Goal: Task Accomplishment & Management: Use online tool/utility

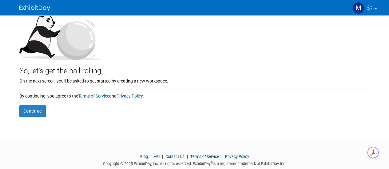
scroll to position [71, 0]
click at [38, 110] on button "Continue" at bounding box center [32, 111] width 26 height 12
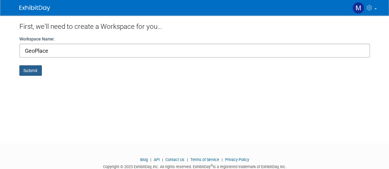
type input "GeoPlace"
click at [31, 72] on button "Submit" at bounding box center [30, 70] width 22 height 10
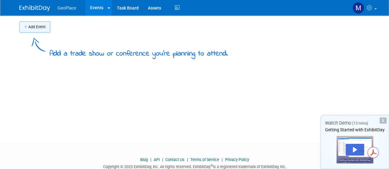
click at [35, 23] on button "Add Event" at bounding box center [34, 27] width 31 height 11
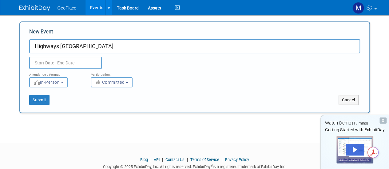
type input "Highways UK"
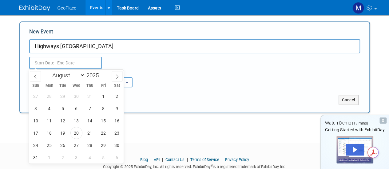
click at [45, 60] on input "text" at bounding box center [65, 63] width 72 height 12
click at [117, 76] on icon at bounding box center [117, 77] width 4 height 4
select select "9"
click at [79, 107] on span "8" at bounding box center [76, 109] width 12 height 12
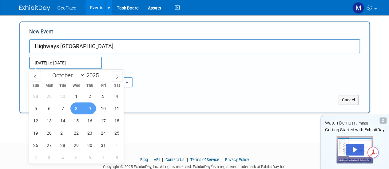
click at [88, 108] on span "9" at bounding box center [90, 109] width 12 height 12
type input "Oct 8, 2025 to Oct 9, 2025"
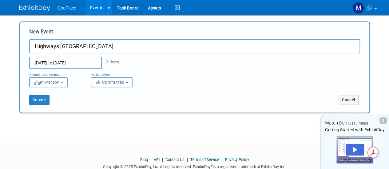
click at [115, 84] on span "Committed" at bounding box center [110, 82] width 30 height 5
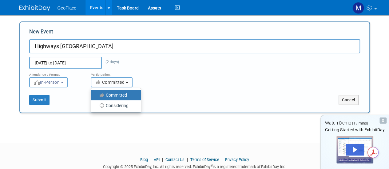
click at [115, 84] on span "Committed" at bounding box center [110, 82] width 30 height 5
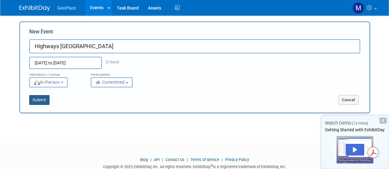
click at [40, 97] on button "Submit" at bounding box center [39, 100] width 20 height 10
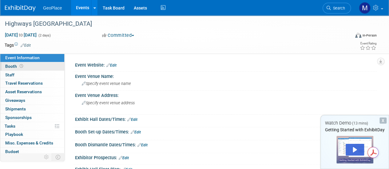
click at [12, 67] on span "Booth" at bounding box center [14, 66] width 19 height 5
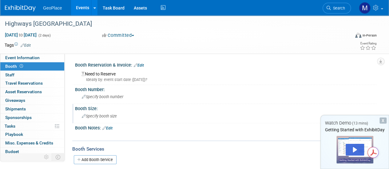
click at [97, 119] on div "Specify booth size" at bounding box center [226, 116] width 292 height 10
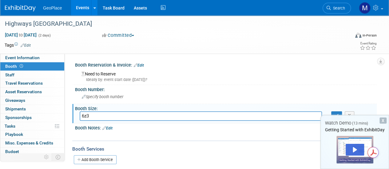
click at [97, 118] on input "6z3" at bounding box center [201, 116] width 242 height 10
type input "6x3"
click at [138, 138] on div at bounding box center [198, 135] width 237 height 6
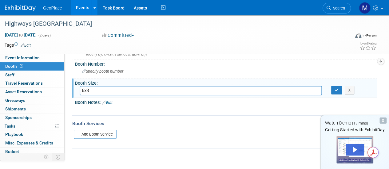
scroll to position [26, 0]
click at [97, 129] on div "Add Booth Service" at bounding box center [224, 133] width 304 height 9
click at [96, 130] on link "Add Booth Service" at bounding box center [95, 134] width 43 height 9
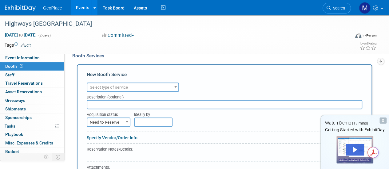
scroll to position [94, 0]
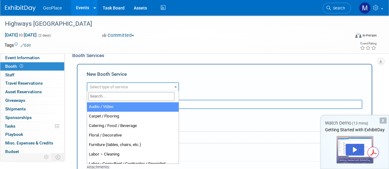
click at [143, 84] on span "Select type of service" at bounding box center [132, 87] width 91 height 9
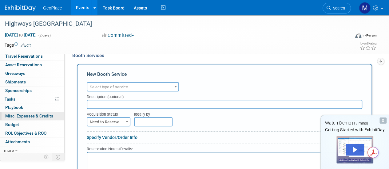
scroll to position [0, 0]
